Goal: Transaction & Acquisition: Purchase product/service

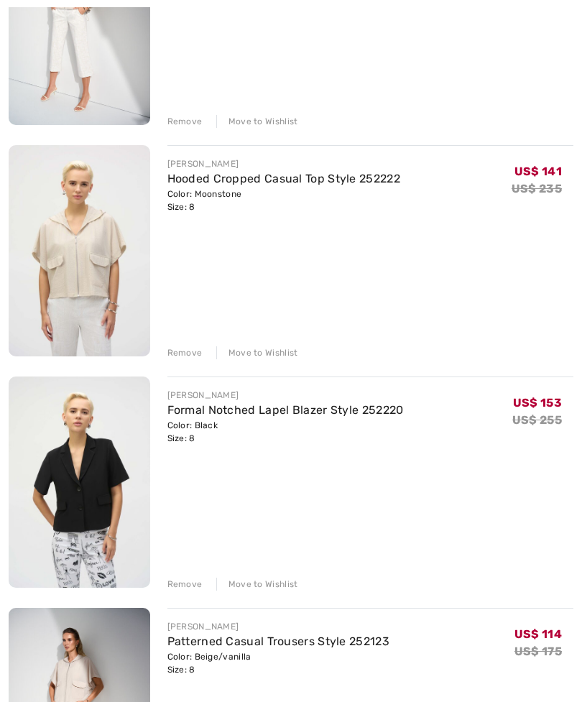
scroll to position [300, 0]
click at [285, 536] on div "JOSEPH RIBKOFF Formal Notched Lapel Blazer Style 252220 Color: Black Size: 8 Fi…" at bounding box center [370, 484] width 407 height 214
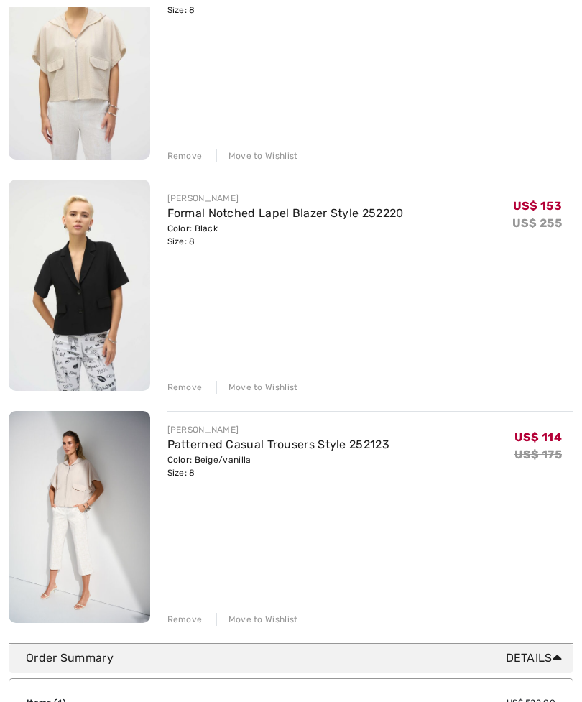
scroll to position [499, 0]
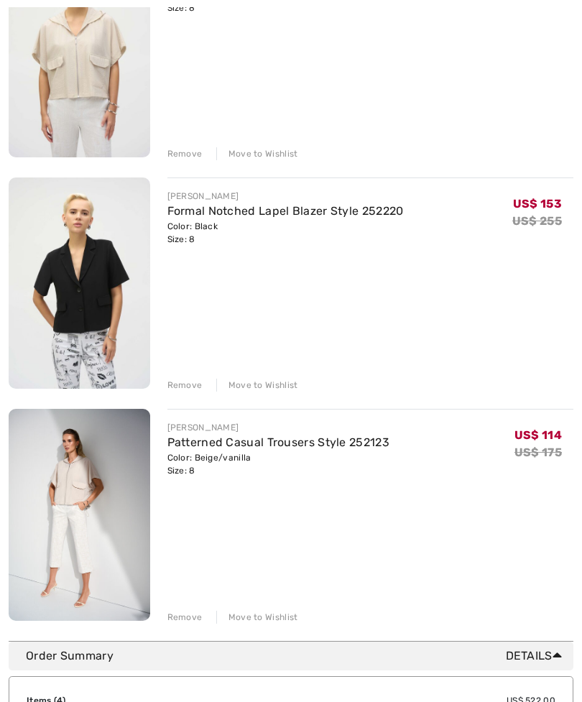
click at [103, 510] on img at bounding box center [80, 515] width 142 height 212
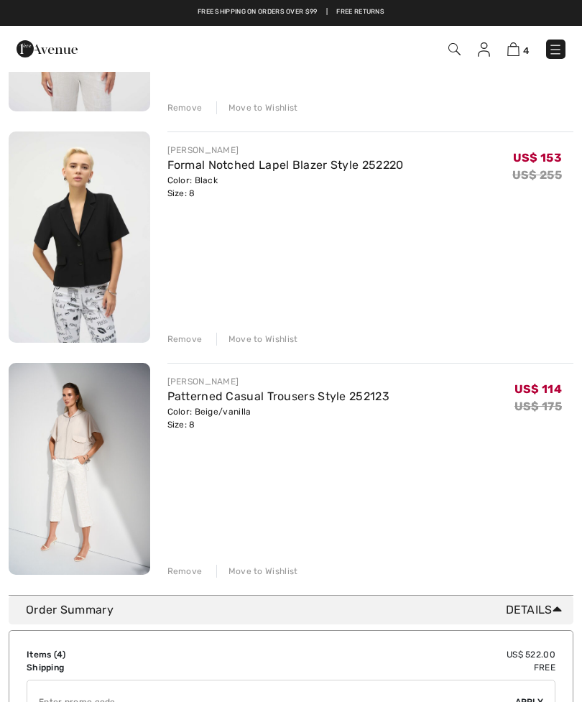
click at [190, 569] on div "Remove" at bounding box center [184, 571] width 35 height 13
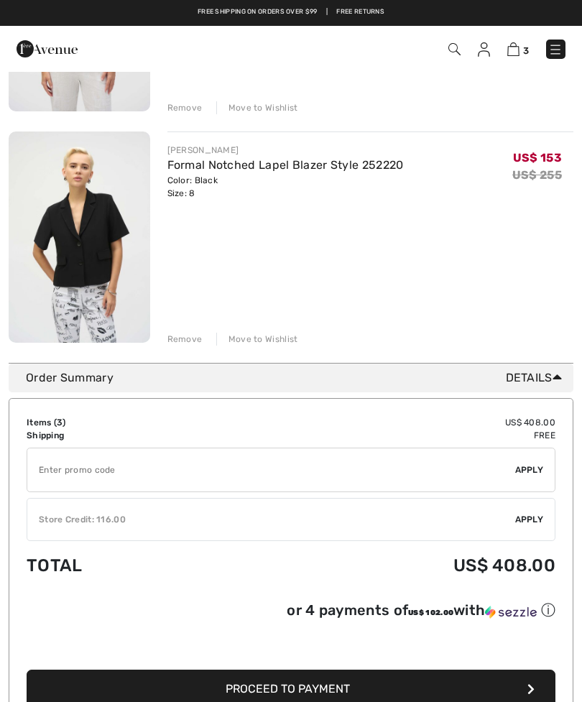
click at [95, 252] on img at bounding box center [80, 237] width 142 height 211
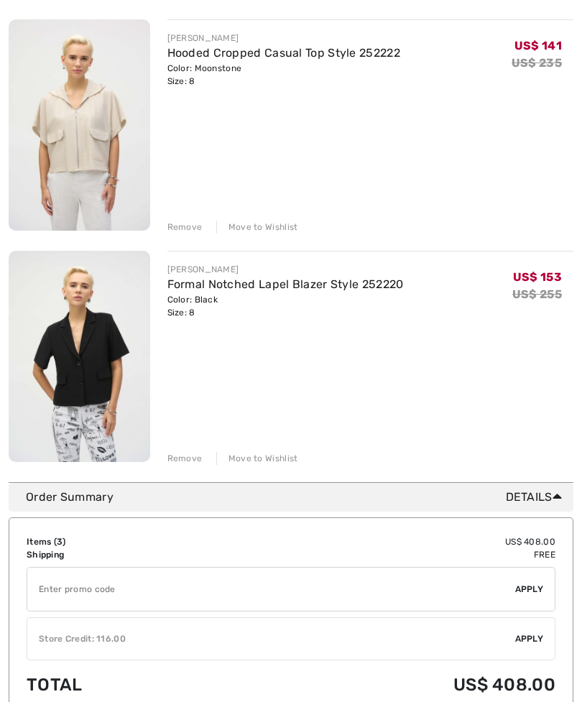
scroll to position [433, 0]
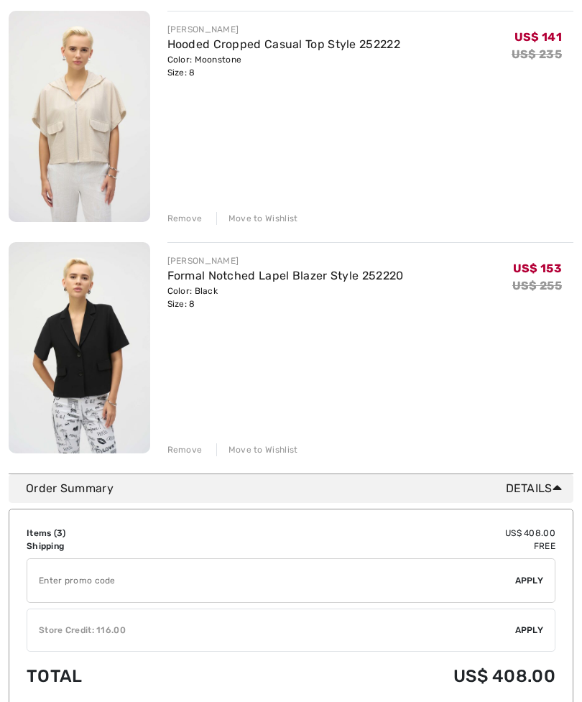
click at [92, 364] on img at bounding box center [80, 348] width 142 height 211
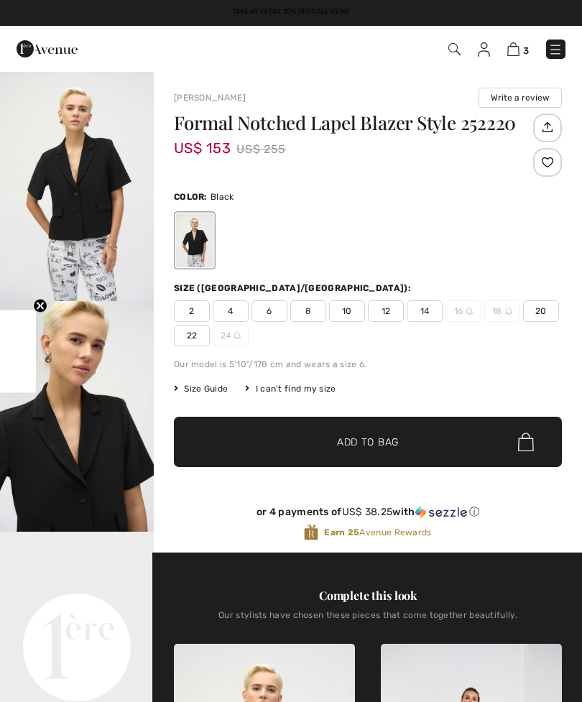
checkbox input "true"
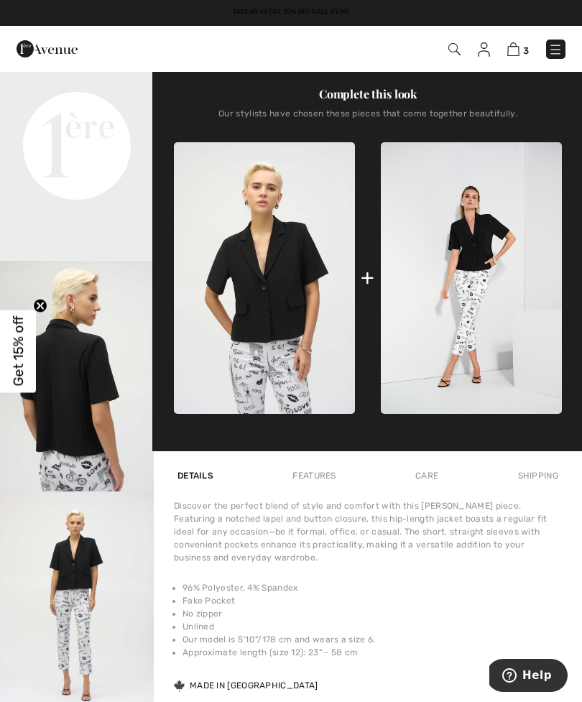
scroll to position [537, 0]
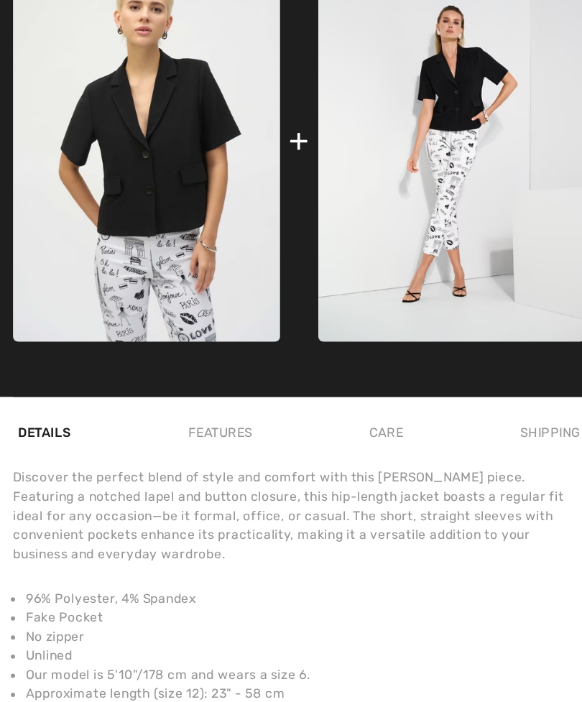
click at [412, 428] on div "Care" at bounding box center [427, 441] width 30 height 26
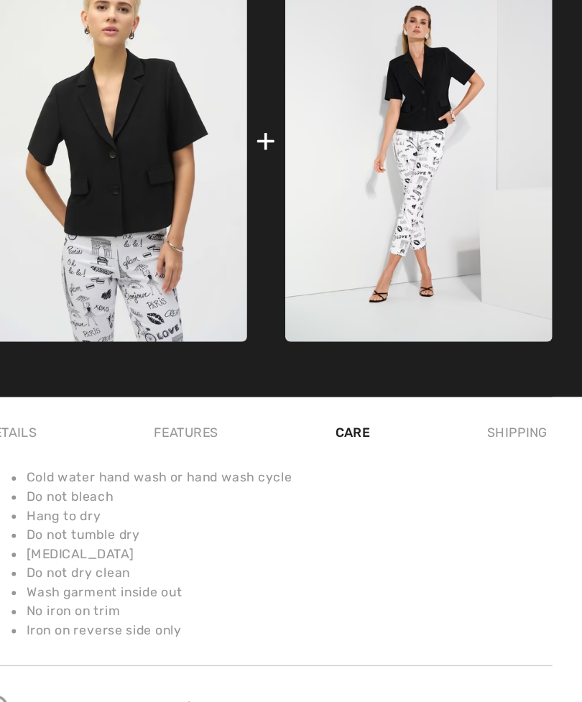
click at [288, 428] on div "Features" at bounding box center [313, 441] width 50 height 26
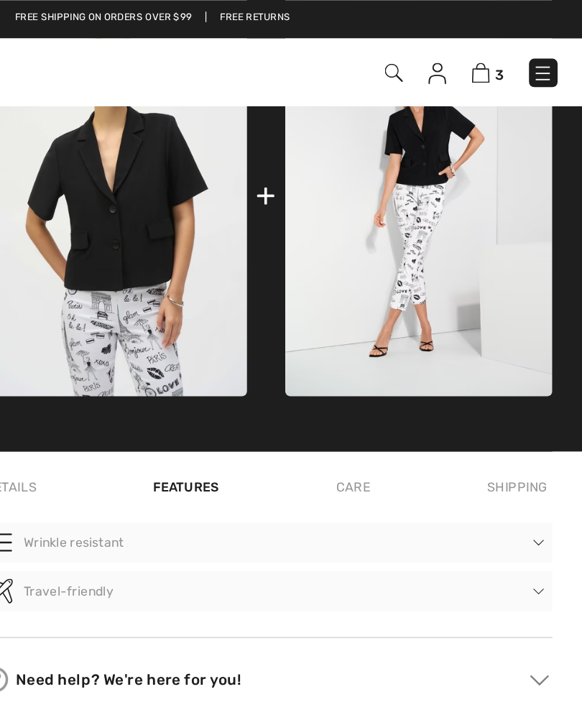
scroll to position [646, 0]
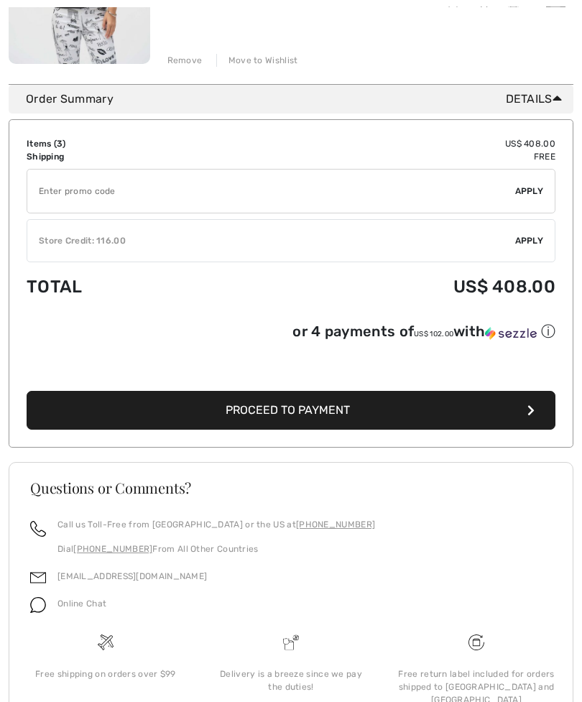
scroll to position [843, 0]
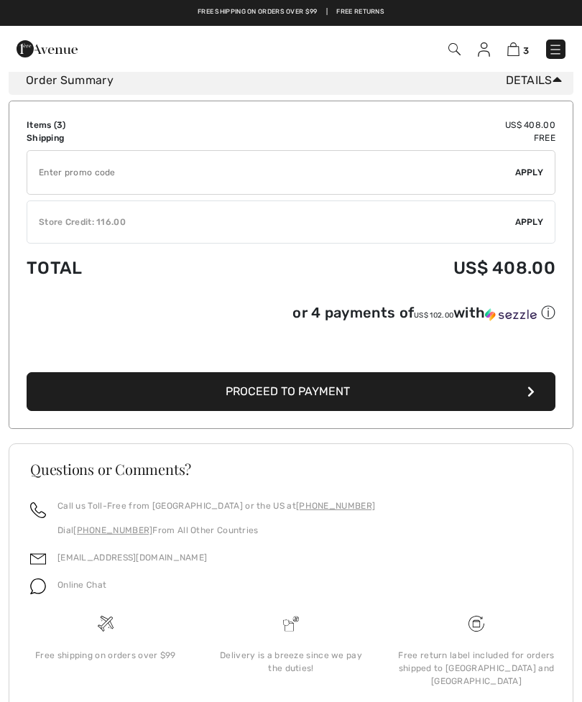
click at [334, 401] on button "Proceed to Payment" at bounding box center [291, 391] width 529 height 39
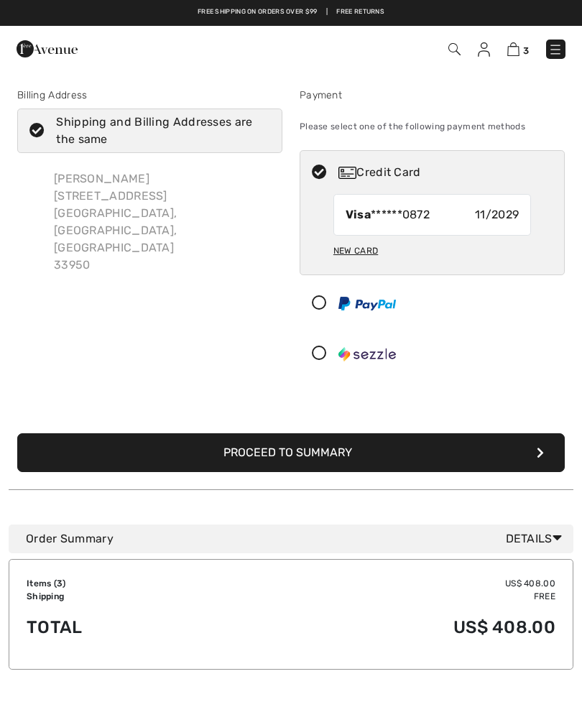
click at [294, 448] on button "Proceed to Summary" at bounding box center [291, 452] width 548 height 39
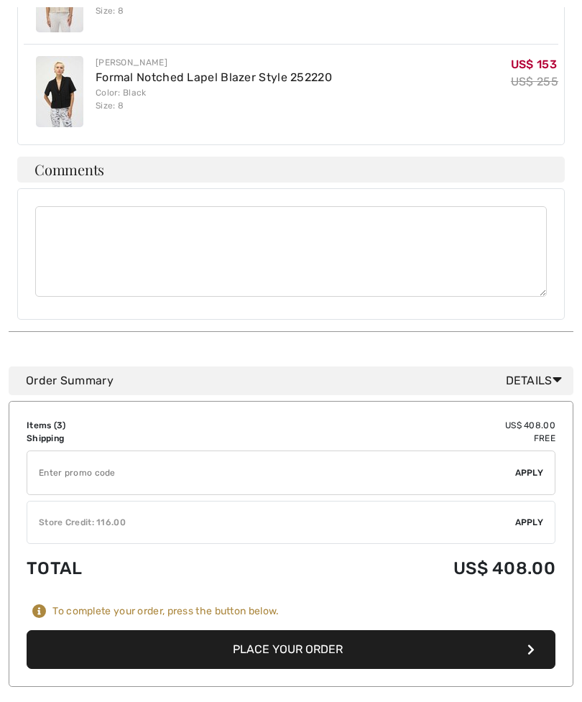
scroll to position [649, 0]
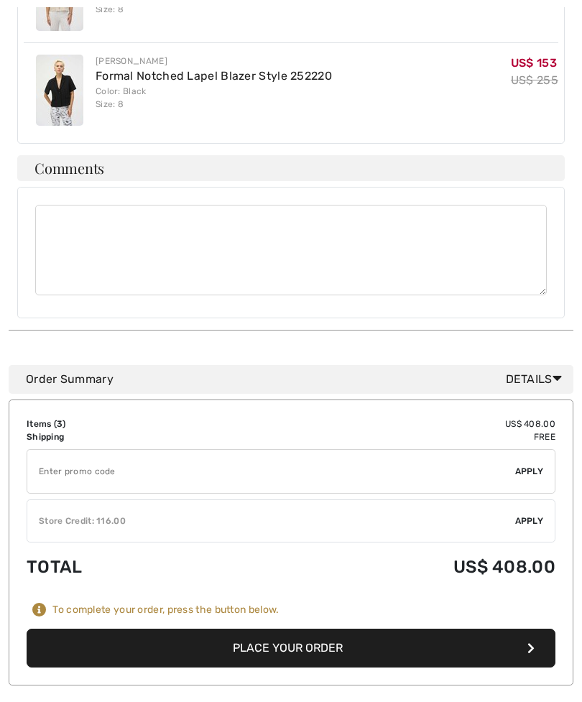
click at [78, 450] on input "TEXT" at bounding box center [271, 471] width 488 height 43
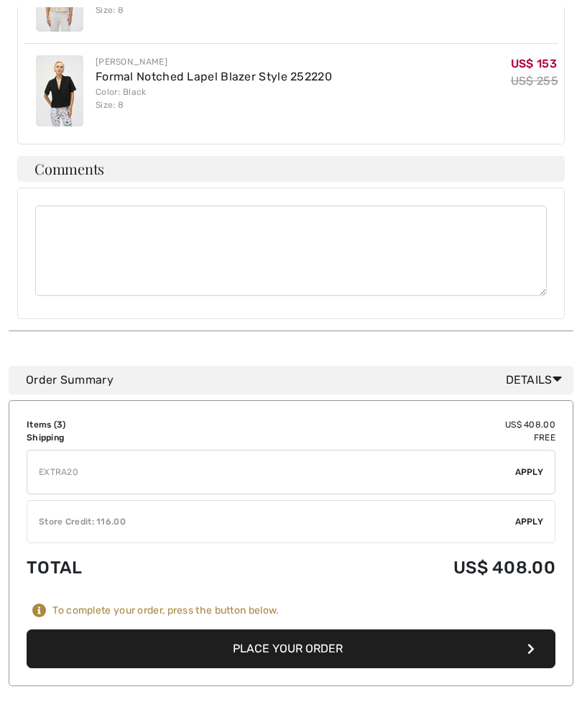
type input "EXTRA20"
click at [529, 466] on span "Apply" at bounding box center [529, 472] width 29 height 13
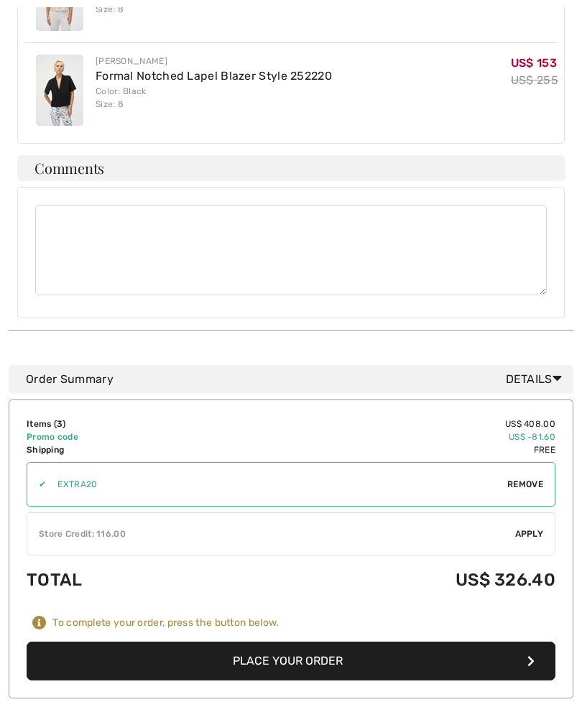
scroll to position [650, 0]
click at [78, 528] on div "Store Credit: 116.00" at bounding box center [271, 534] width 488 height 13
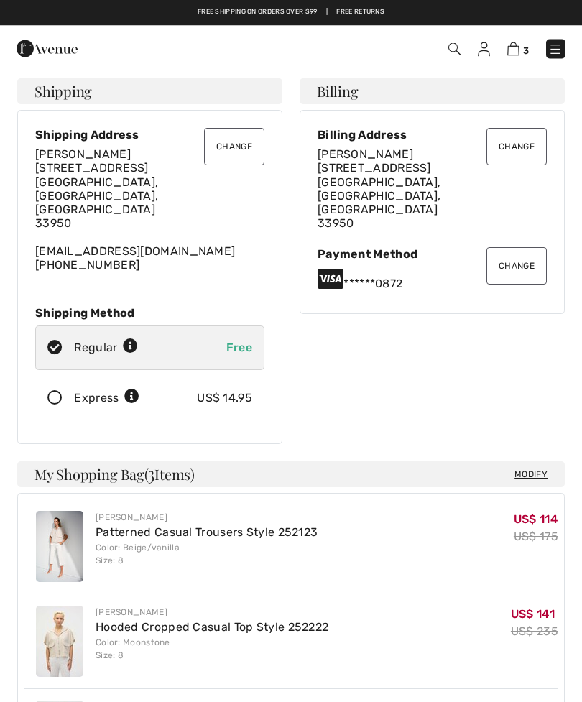
scroll to position [0, 0]
